Goal: Task Accomplishment & Management: Manage account settings

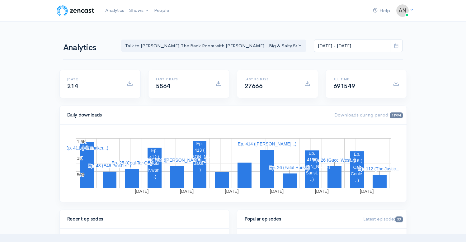
scroll to position [168, 0]
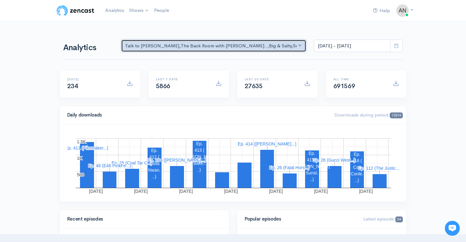
click at [255, 47] on div "Talk to [PERSON_NAME] , The Back Room with [PERSON_NAME].. , Big & Salty , Seri…" at bounding box center [211, 45] width 172 height 7
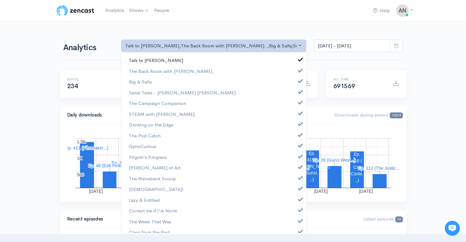
click at [299, 61] on span at bounding box center [300, 58] width 2 height 5
select select "10316"
click at [299, 81] on span at bounding box center [300, 80] width 2 height 5
click at [299, 91] on span at bounding box center [300, 91] width 2 height 5
click at [294, 105] on link "The Campaign Companion" at bounding box center [213, 103] width 185 height 11
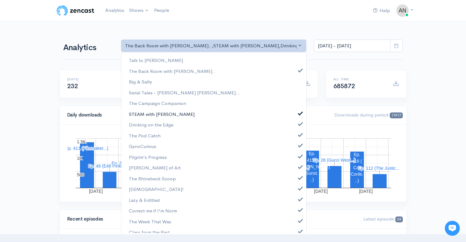
click at [295, 115] on link "STEAM with [PERSON_NAME]" at bounding box center [213, 114] width 185 height 11
click at [299, 124] on span at bounding box center [300, 123] width 2 height 5
click at [299, 135] on span at bounding box center [300, 134] width 2 height 5
click at [299, 147] on span at bounding box center [300, 144] width 2 height 5
click at [296, 158] on link "Pilgrim's Progress" at bounding box center [213, 156] width 185 height 11
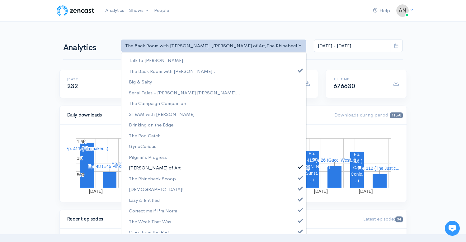
click at [299, 166] on span at bounding box center [300, 166] width 2 height 5
click at [299, 176] on span at bounding box center [300, 177] width 2 height 5
click at [294, 192] on link "[DEMOGRAPHIC_DATA]!" at bounding box center [213, 189] width 185 height 11
click at [294, 202] on link "Lazy & Entitled" at bounding box center [213, 199] width 185 height 11
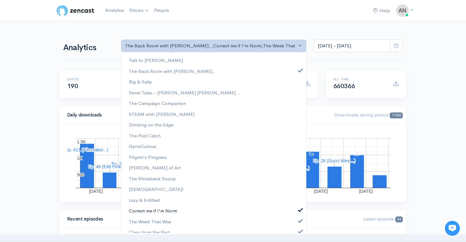
click at [299, 210] on span at bounding box center [300, 209] width 2 height 5
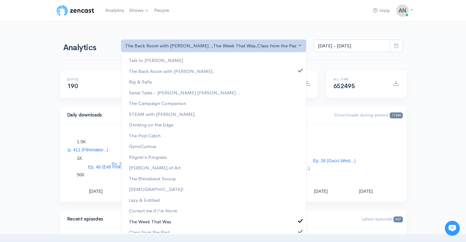
click at [296, 222] on link "The Week That Was" at bounding box center [213, 221] width 185 height 11
click at [299, 230] on span at bounding box center [300, 230] width 2 height 5
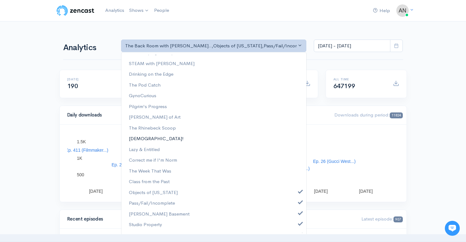
scroll to position [91, 0]
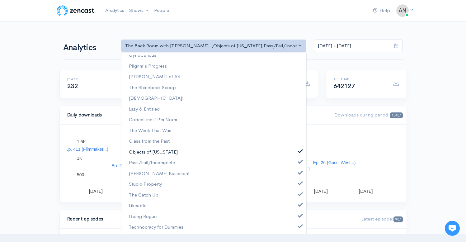
click at [296, 148] on link "Objects of [US_STATE]" at bounding box center [213, 152] width 185 height 11
click at [294, 165] on link "Pass/Fail/Incomplete" at bounding box center [213, 162] width 185 height 11
click at [296, 176] on link "[PERSON_NAME] Basement" at bounding box center [213, 173] width 185 height 11
click at [296, 189] on link "Studio Property" at bounding box center [213, 184] width 185 height 11
click at [296, 198] on link "The Catch Up" at bounding box center [213, 194] width 185 height 11
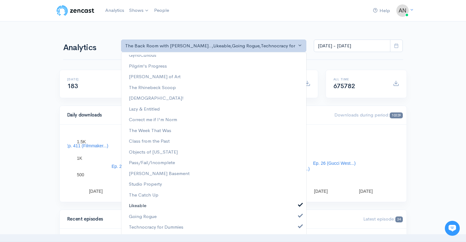
click at [296, 209] on link "Likeable" at bounding box center [213, 205] width 185 height 11
click at [296, 218] on link "Going Rogue" at bounding box center [213, 216] width 185 height 11
click at [299, 227] on span at bounding box center [300, 225] width 2 height 5
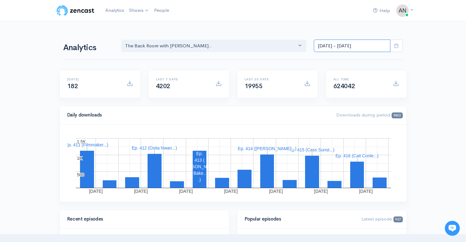
click at [343, 44] on input "[DATE] - [DATE]" at bounding box center [352, 46] width 77 height 13
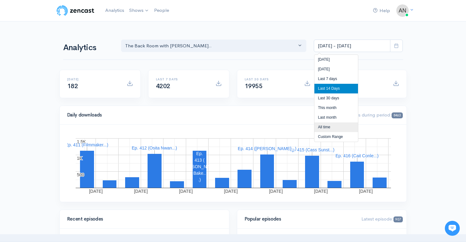
click at [321, 127] on li "All time" at bounding box center [336, 127] width 44 height 10
type input "[DATE] - [DATE]"
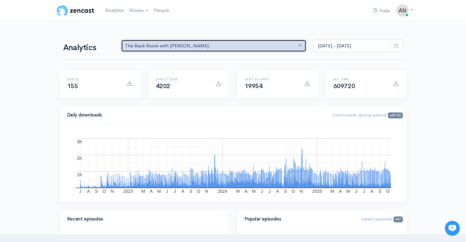
click at [207, 50] on button "The Back Room with [PERSON_NAME].." at bounding box center [213, 46] width 185 height 13
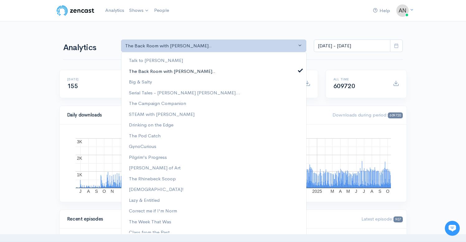
click at [299, 68] on span at bounding box center [300, 69] width 2 height 5
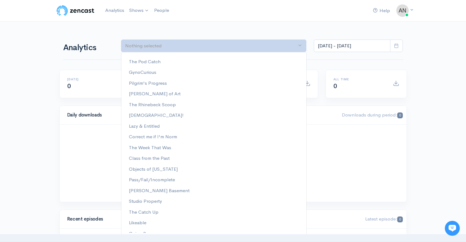
scroll to position [91, 0]
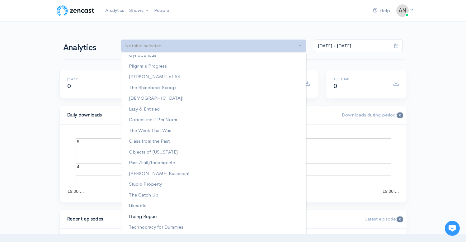
click at [150, 212] on link "Going Rogue" at bounding box center [213, 216] width 185 height 11
select select "15466"
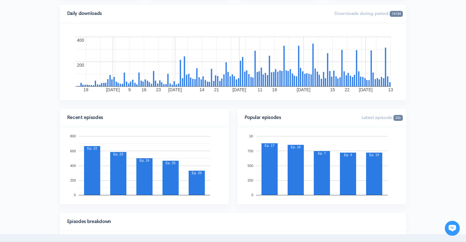
scroll to position [0, 0]
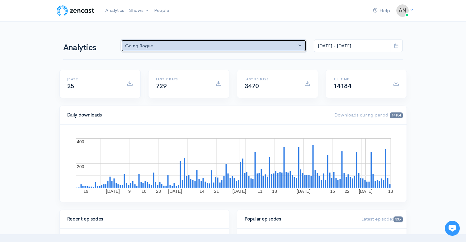
click at [251, 45] on div "Going Rogue" at bounding box center [211, 45] width 172 height 7
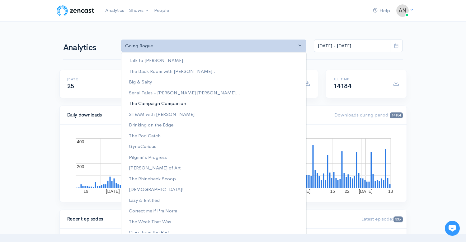
scroll to position [91, 0]
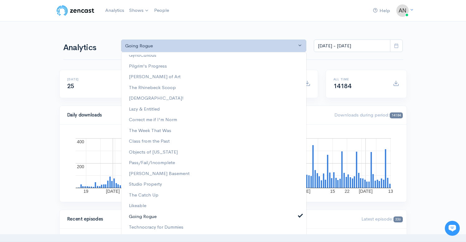
click at [299, 215] on span at bounding box center [300, 214] width 2 height 5
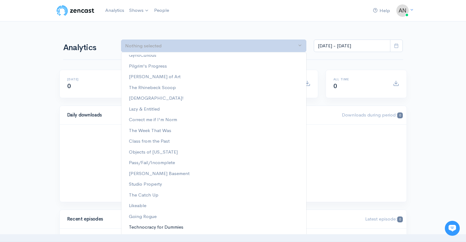
click at [146, 228] on span "Technocracy for Dummies" at bounding box center [156, 226] width 54 height 7
select select "15989"
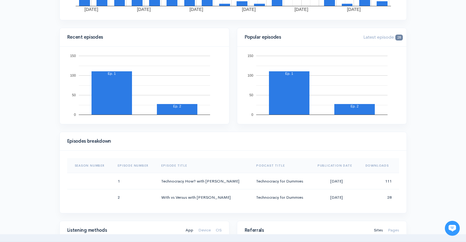
scroll to position [0, 0]
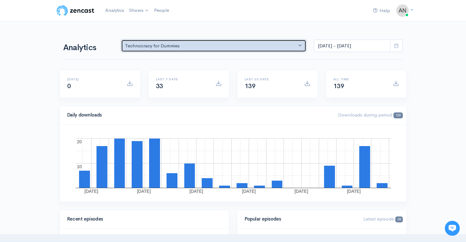
click at [237, 42] on button "Technocracy for Dummies" at bounding box center [213, 46] width 185 height 13
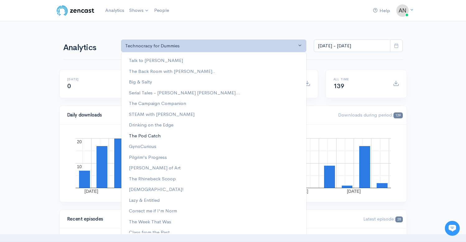
scroll to position [91, 0]
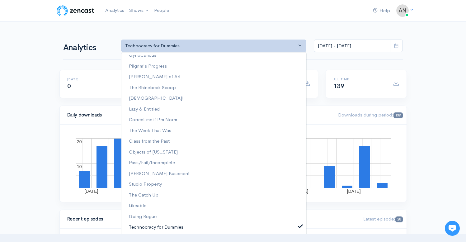
click at [299, 225] on span at bounding box center [300, 225] width 2 height 5
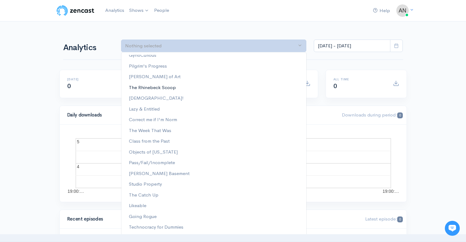
click at [158, 88] on span "The Rhinebeck Scoop" at bounding box center [152, 87] width 47 height 7
select select "13481"
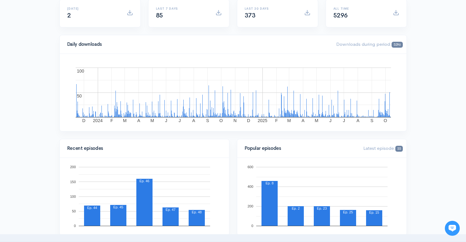
scroll to position [0, 0]
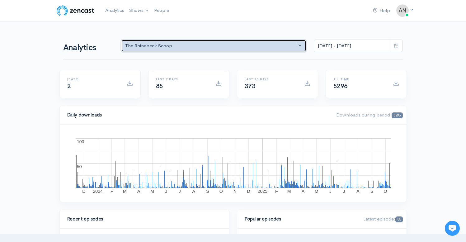
click at [199, 49] on div "The Rhinebeck Scoop" at bounding box center [211, 45] width 172 height 7
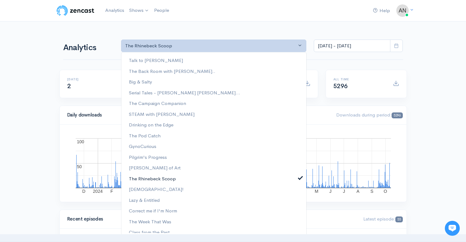
click at [299, 178] on span at bounding box center [300, 177] width 2 height 5
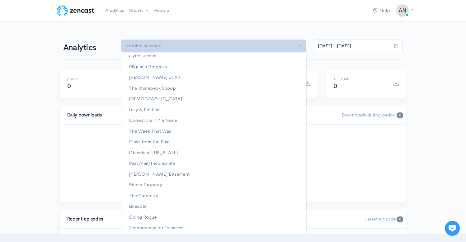
scroll to position [91, 0]
click at [172, 117] on span "Correct me if I'm Norm" at bounding box center [153, 119] width 48 height 7
select select "13974"
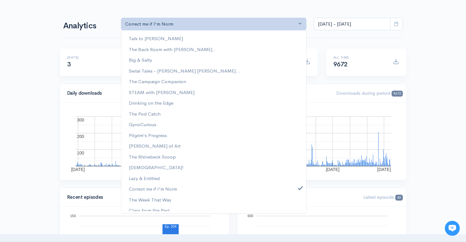
scroll to position [0, 0]
